Goal: Information Seeking & Learning: Learn about a topic

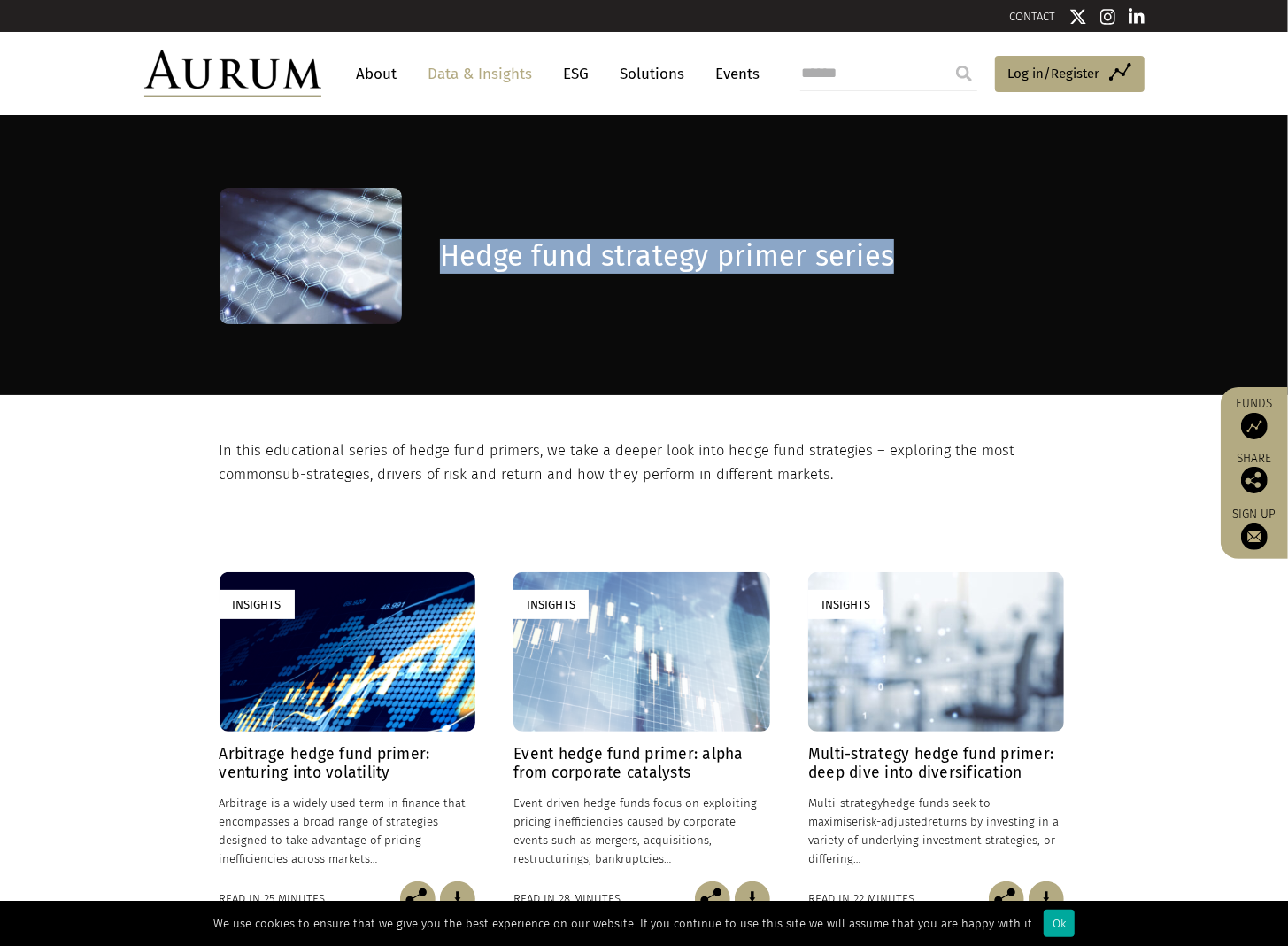
drag, startPoint x: 436, startPoint y: 260, endPoint x: 956, endPoint y: 246, distance: 520.2
click at [956, 246] on div "Hedge fund strategy primer series" at bounding box center [644, 256] width 850 height 137
copy div "Hedge fund strategy primer series"
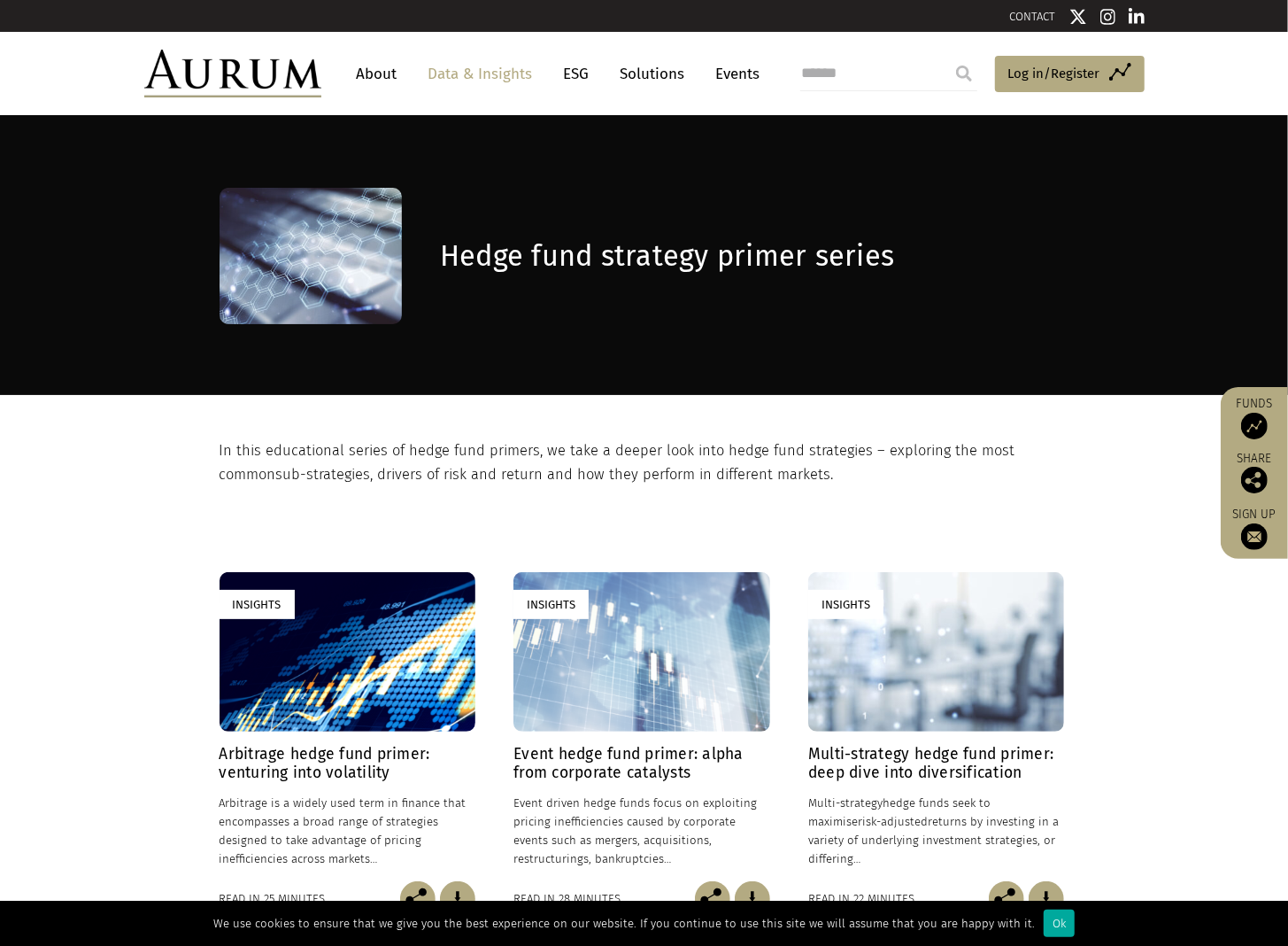
click at [1257, 421] on img at bounding box center [1255, 426] width 27 height 27
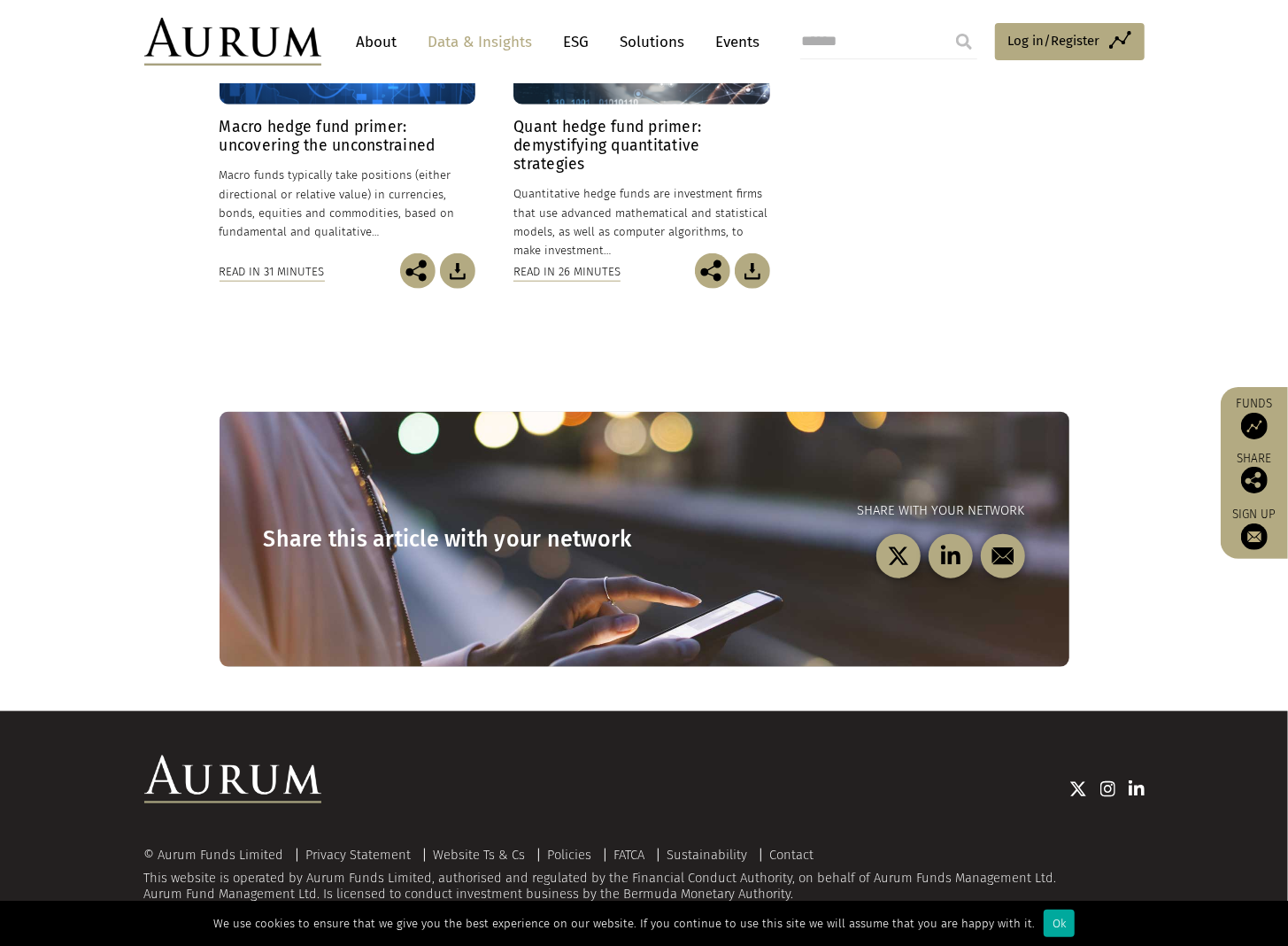
scroll to position [1049, 0]
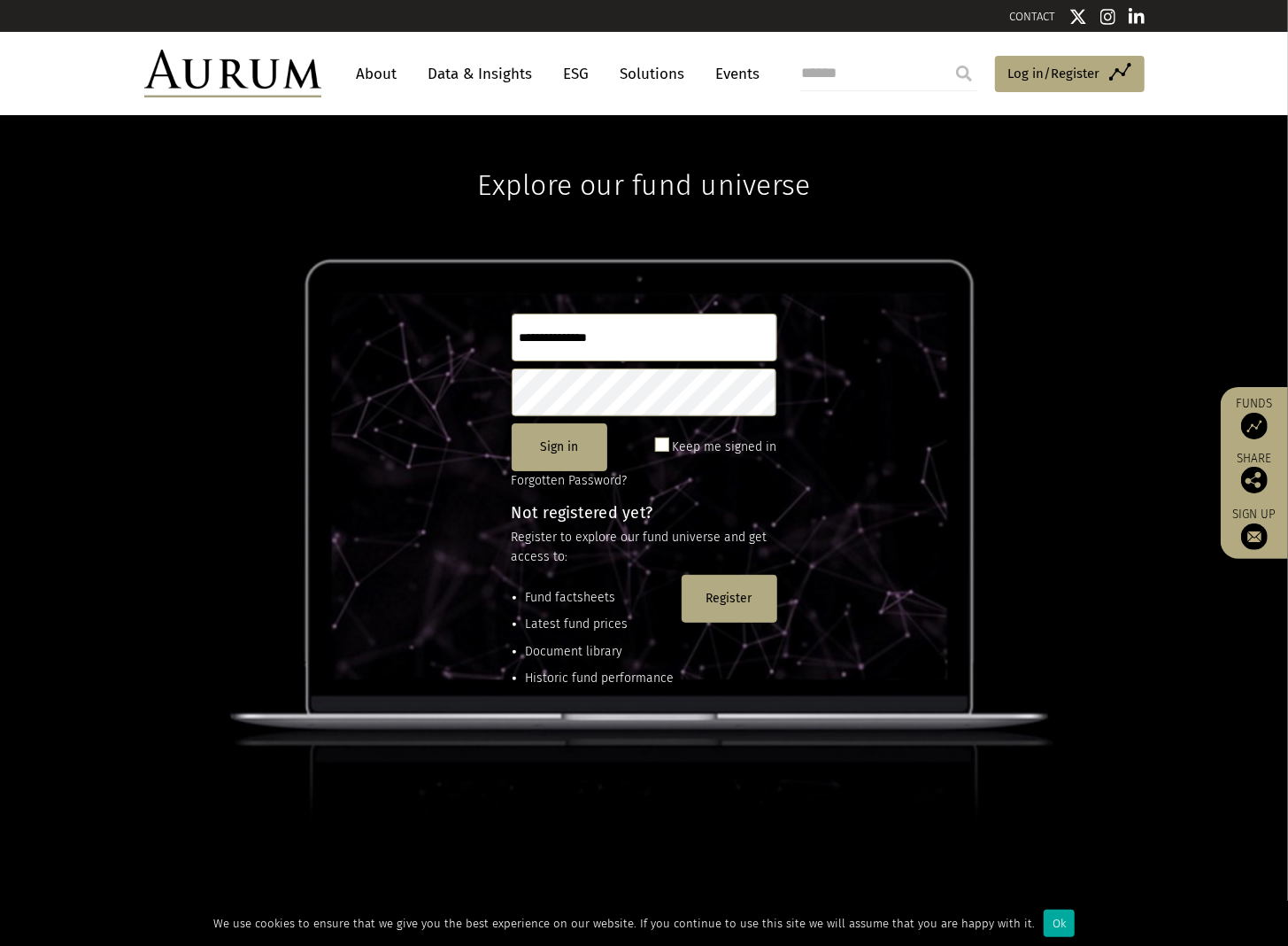
scroll to position [-3, 0]
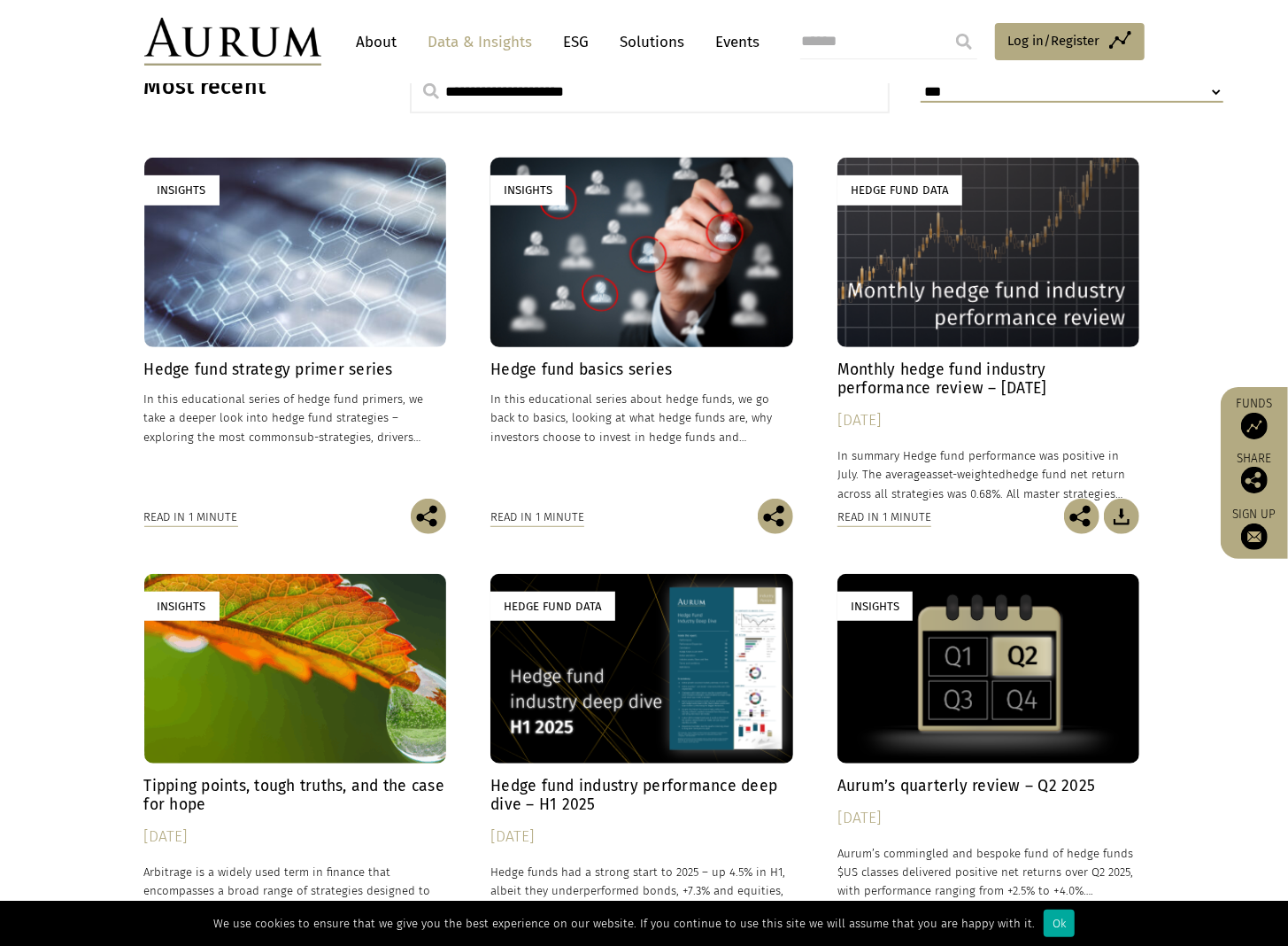
scroll to position [750, 0]
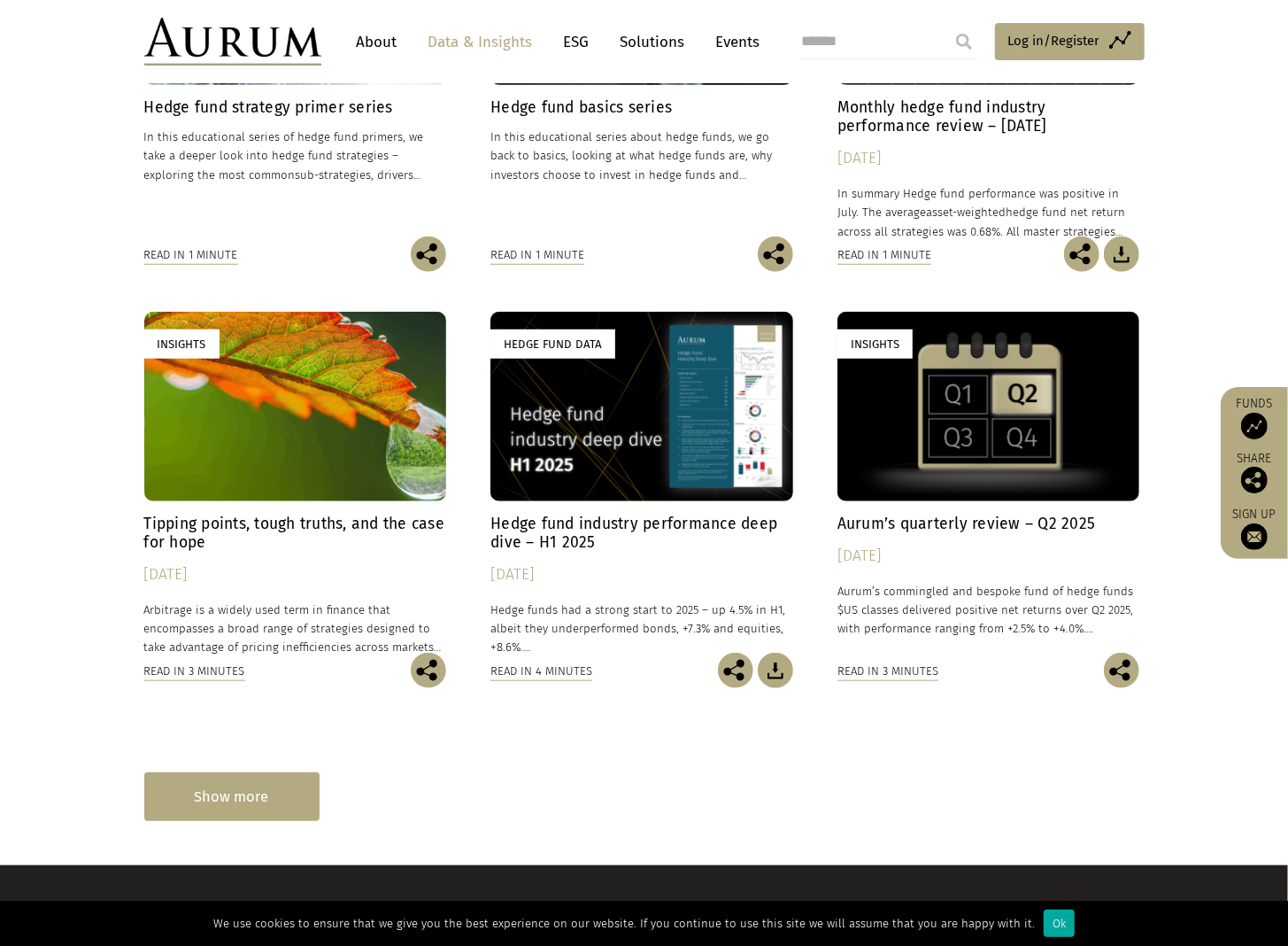
click at [276, 793] on div "Show more" at bounding box center [232, 796] width 176 height 48
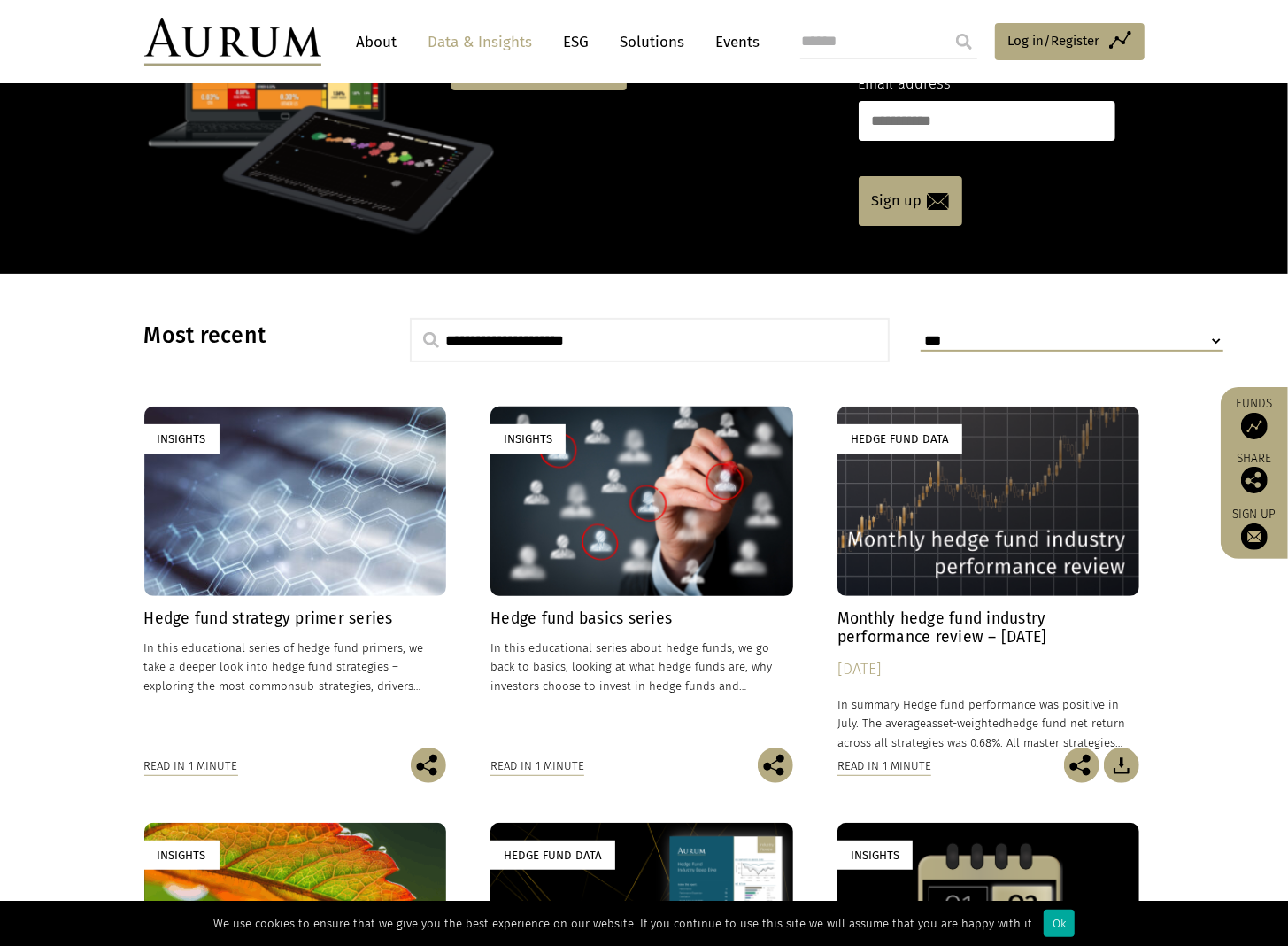
scroll to position [0, 0]
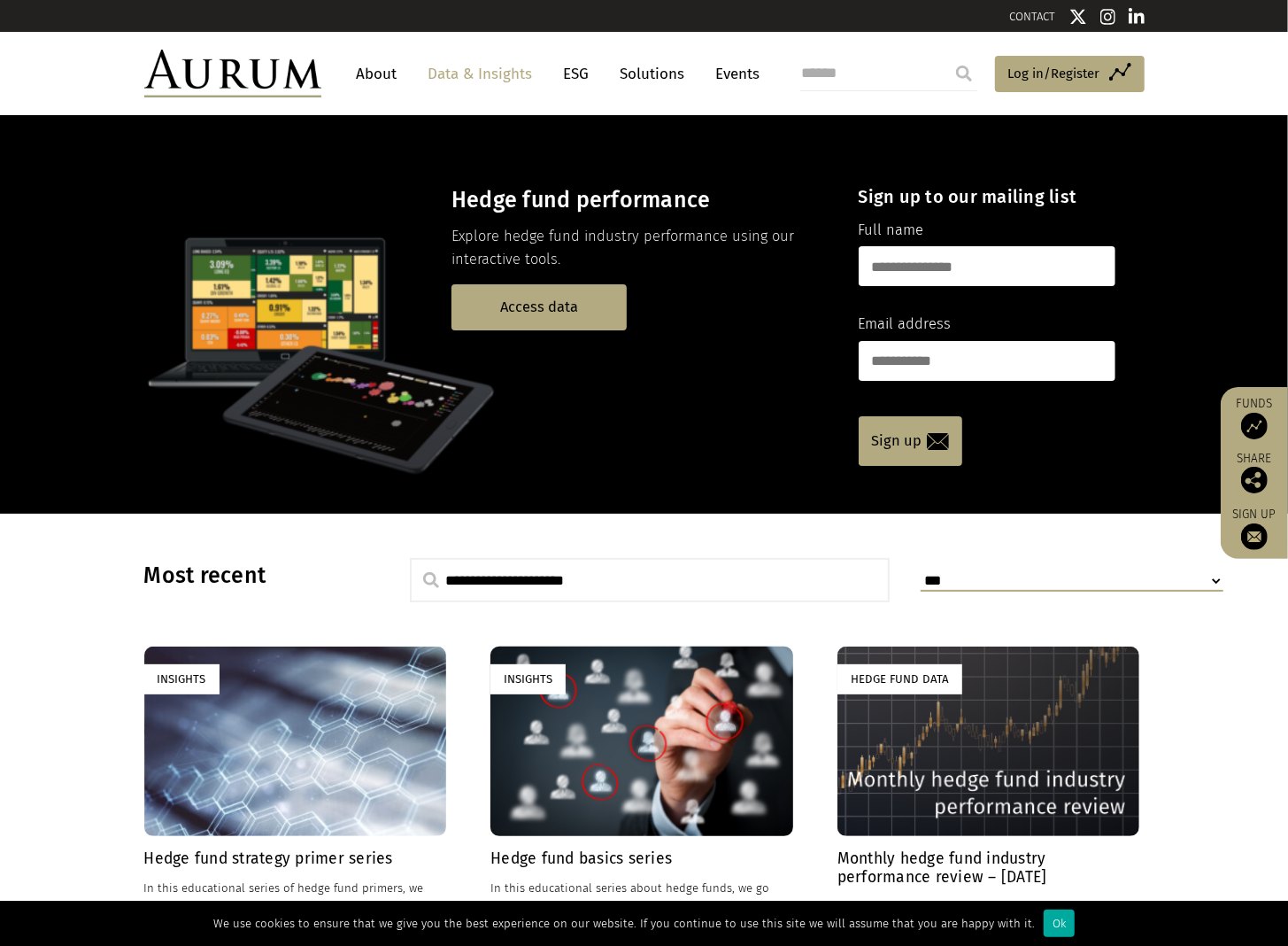
click at [302, 68] on img at bounding box center [233, 73] width 177 height 47
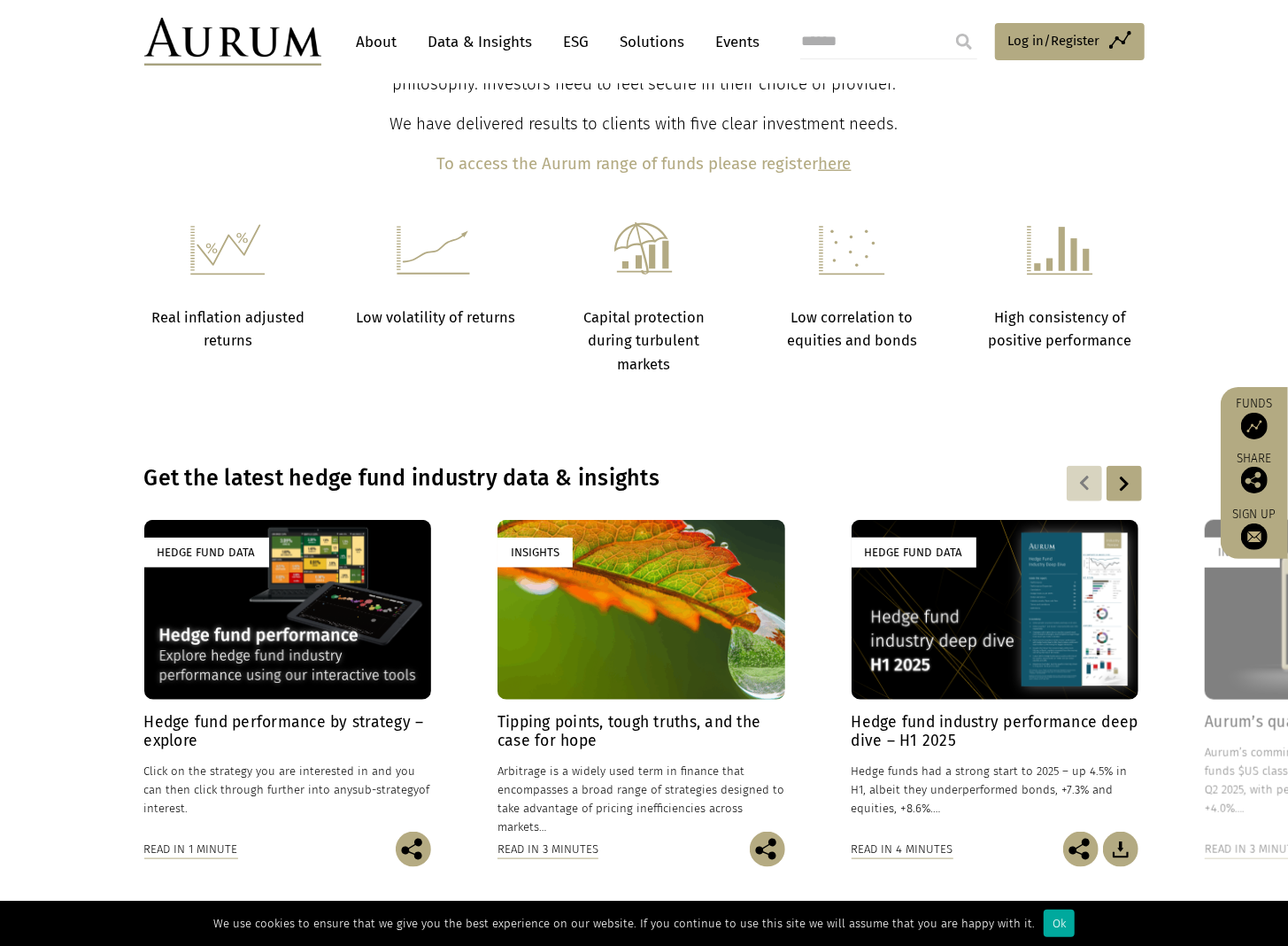
scroll to position [1013, 0]
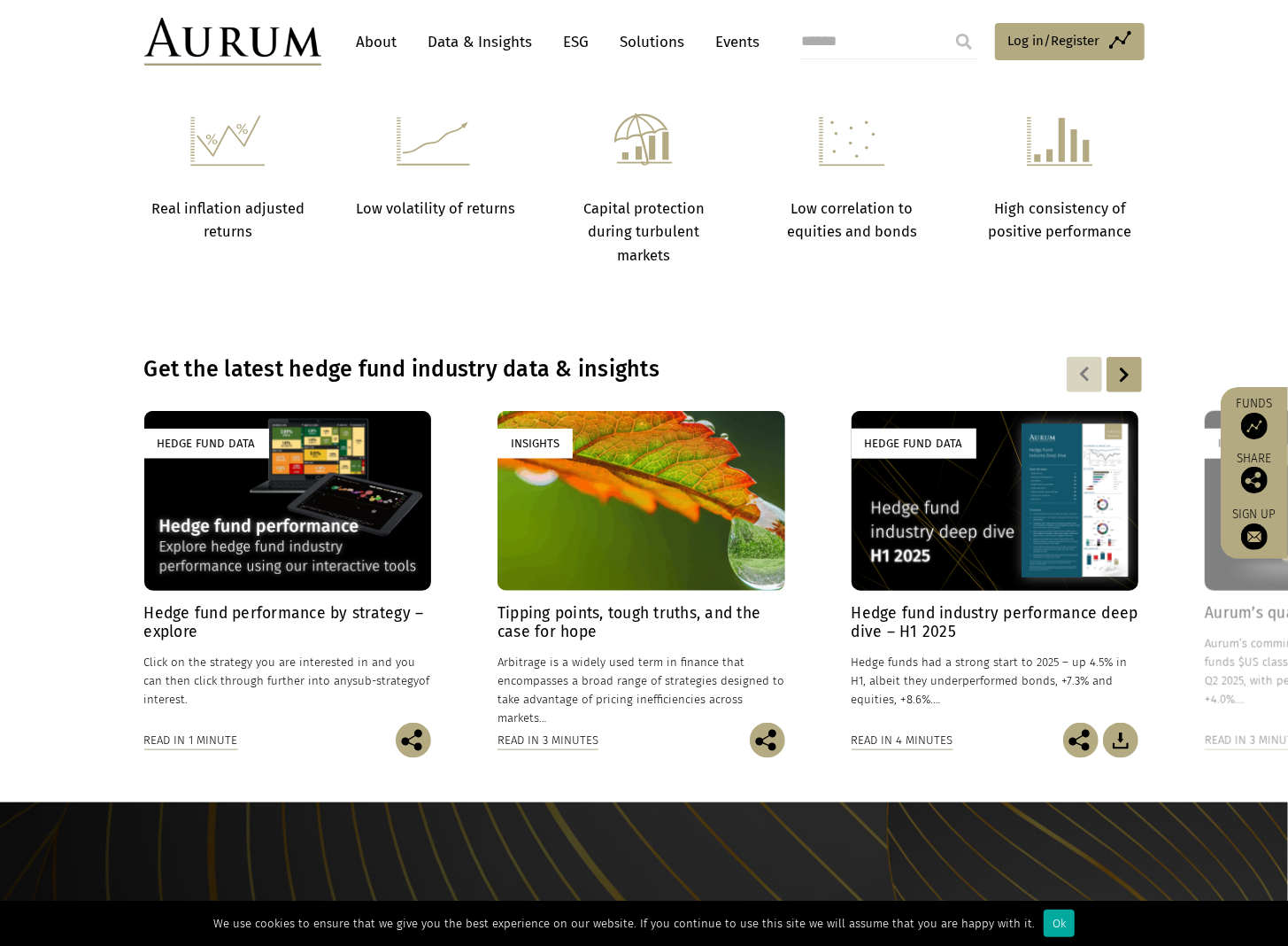
click at [328, 591] on div "Hedge Fund Data" at bounding box center [288, 501] width 288 height 180
click at [332, 604] on h4 "Hedge fund performance by strategy – explore" at bounding box center [288, 622] width 288 height 37
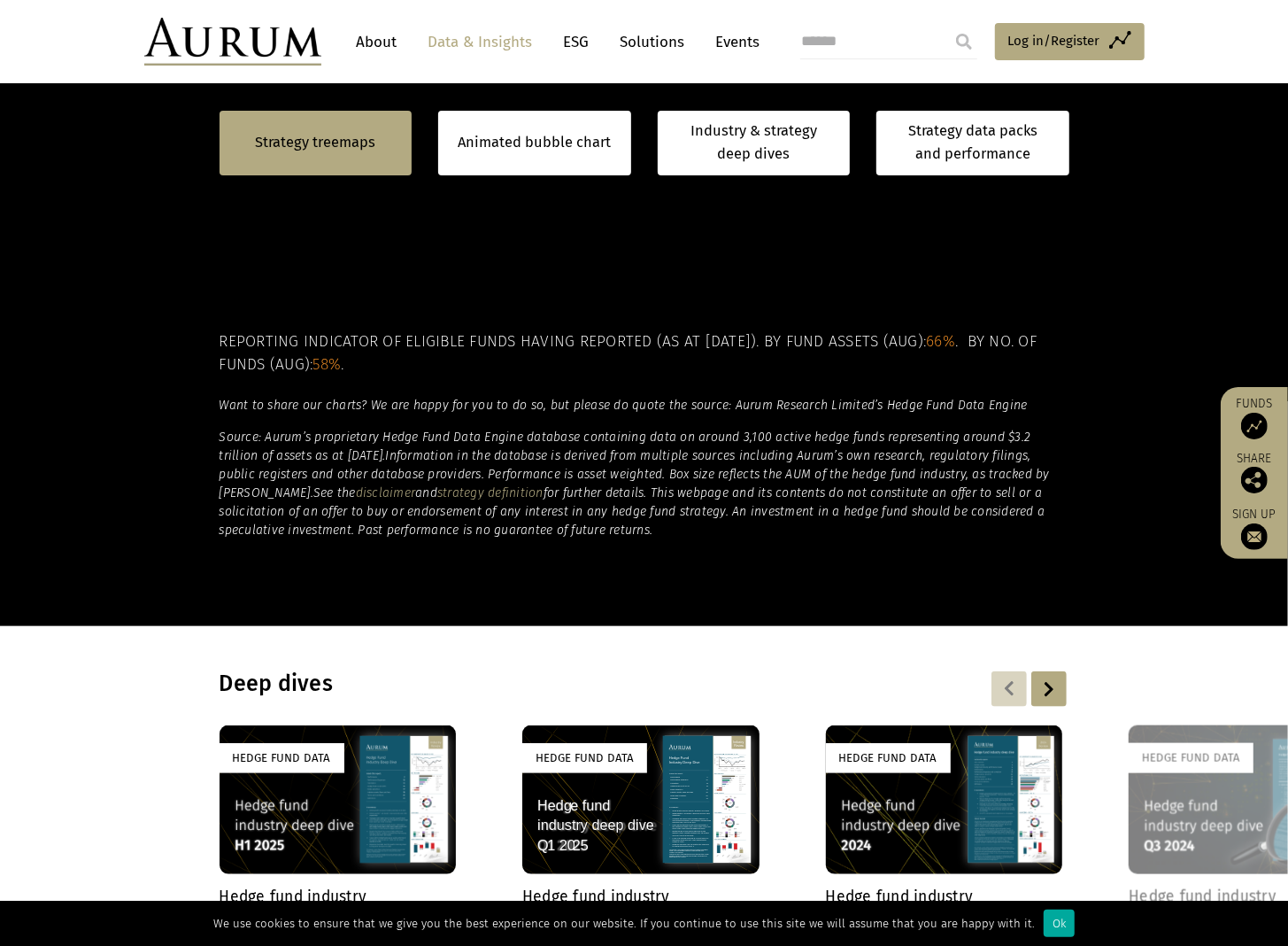
scroll to position [1231, 0]
